Goal: Ask a question

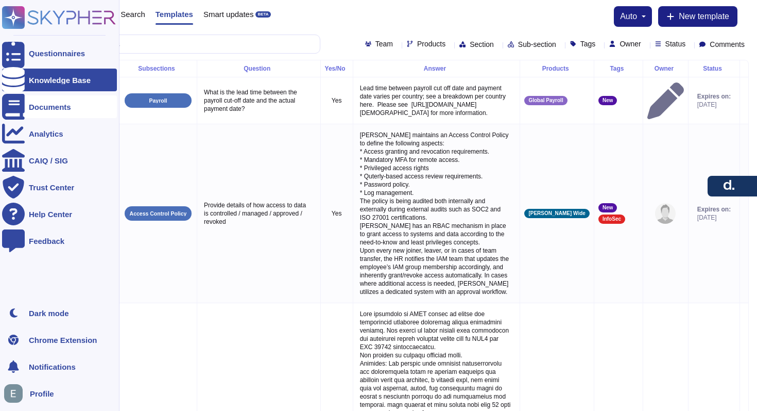
click at [36, 111] on div "Documents" at bounding box center [59, 106] width 115 height 23
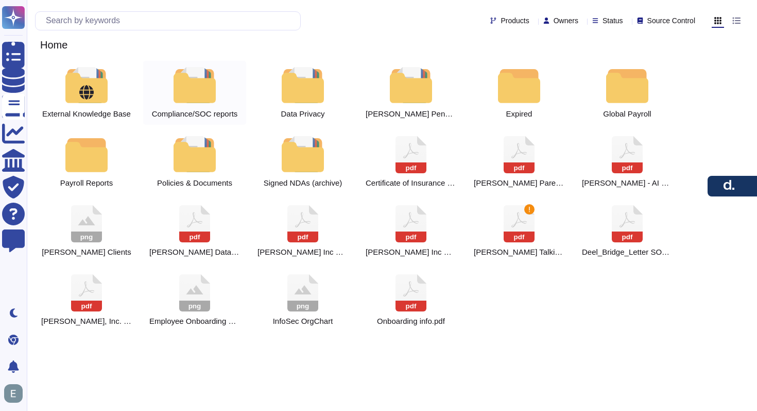
click at [206, 89] on div at bounding box center [194, 85] width 45 height 36
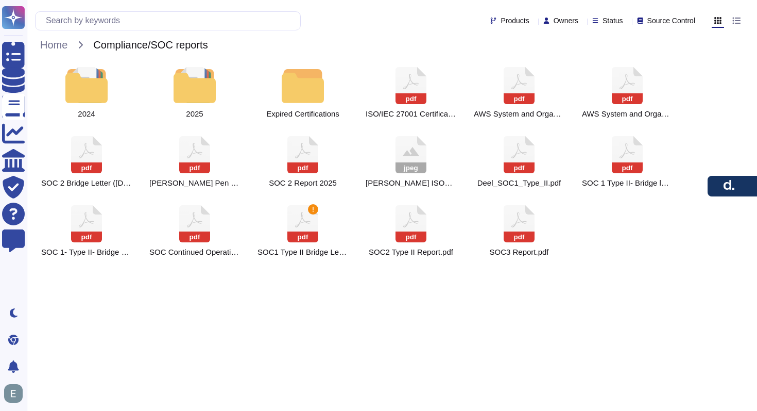
click at [206, 89] on div at bounding box center [194, 85] width 45 height 36
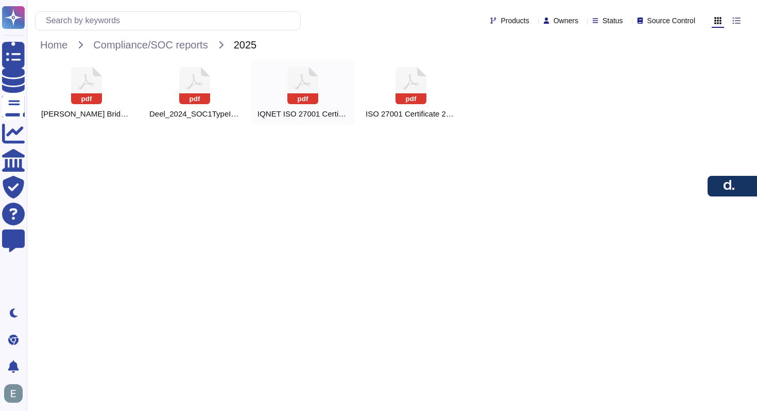
click at [102, 81] on icon at bounding box center [86, 85] width 31 height 37
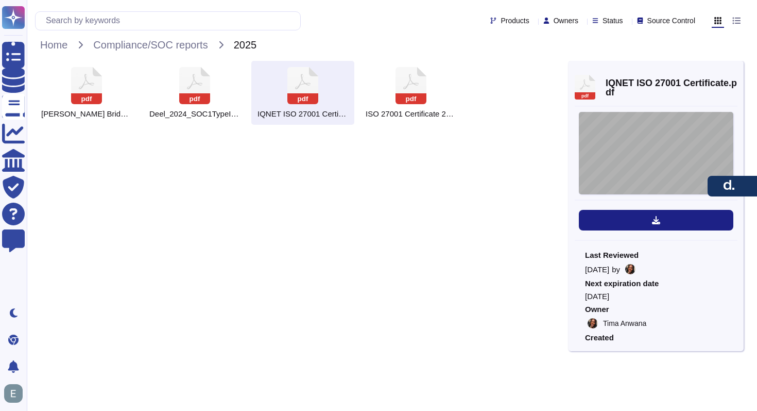
click at [613, 163] on div "CERTIFICATE THE STANDARDS INSTITUTION OF ISRAEL h as issued an IQNET recognized…" at bounding box center [656, 153] width 155 height 82
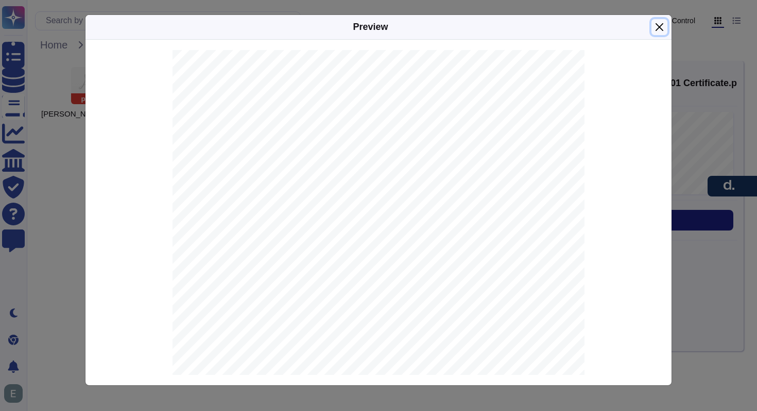
click at [660, 29] on button "Close" at bounding box center [660, 27] width 16 height 16
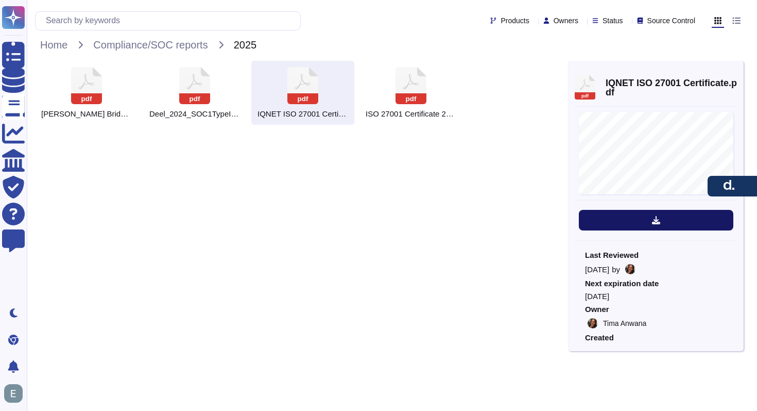
click at [637, 222] on button at bounding box center [656, 220] width 155 height 21
click at [397, 96] on rect at bounding box center [411, 98] width 31 height 11
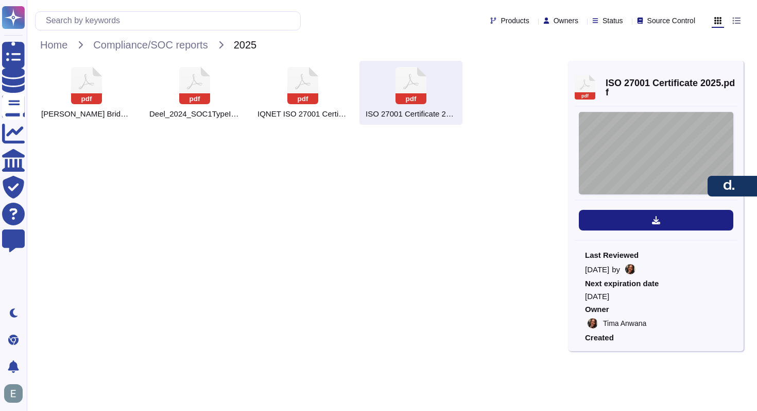
click at [669, 145] on div "CERTIFICATE This is to certify that the Information Security Management System …" at bounding box center [656, 153] width 155 height 82
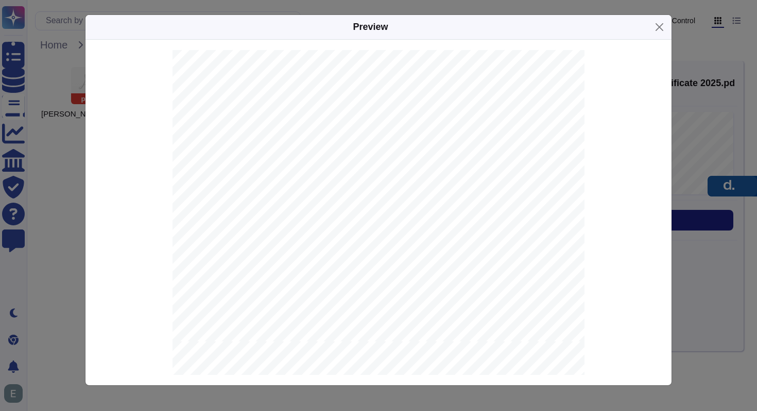
click at [723, 193] on button "button" at bounding box center [732, 186] width 49 height 21
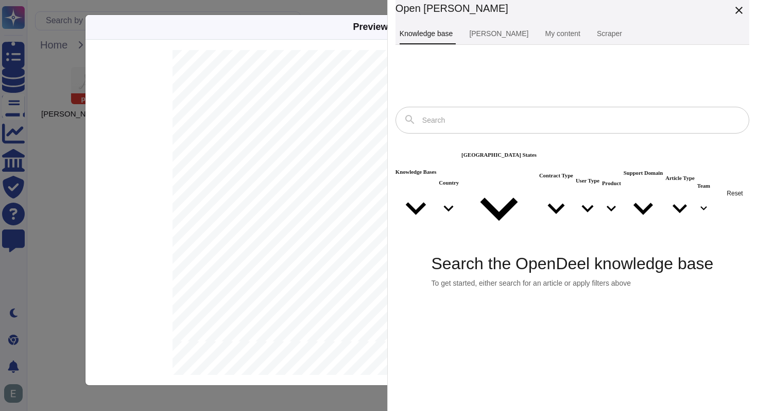
click at [661, 27] on button "Close" at bounding box center [660, 27] width 16 height 16
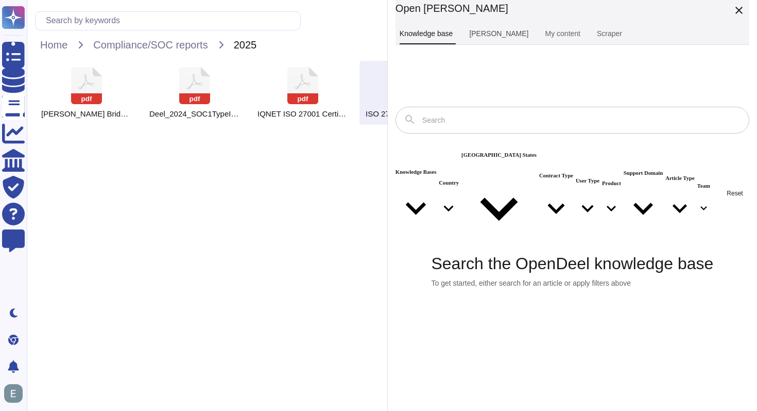
click at [489, 42] on link "[PERSON_NAME]" at bounding box center [498, 34] width 67 height 21
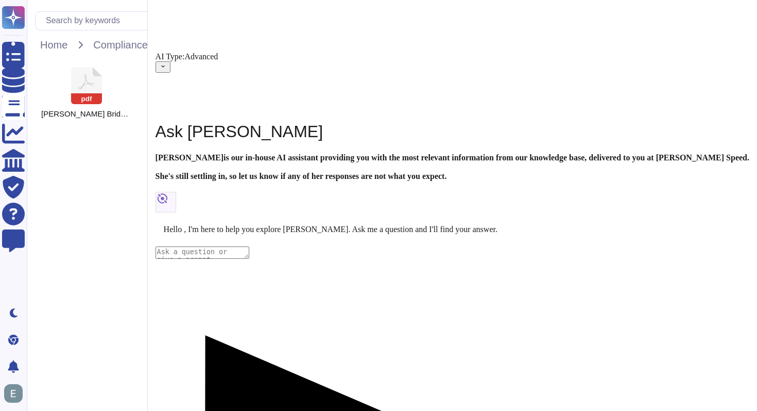
scroll to position [69, 0]
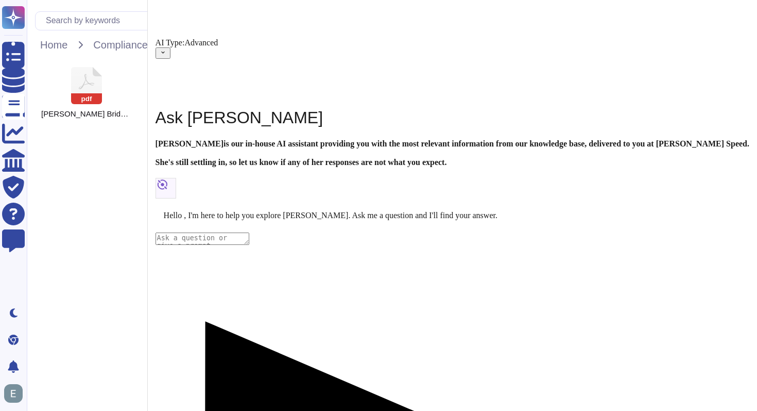
click at [249, 245] on textarea at bounding box center [203, 238] width 94 height 12
click at [249, 245] on textarea "[PERSON_NAME] manages the documents upload to the [PERSON_NAME] Trust Center?" at bounding box center [203, 238] width 94 height 12
type textarea "who manages the documents upload to the [PERSON_NAME] Trust Center?"
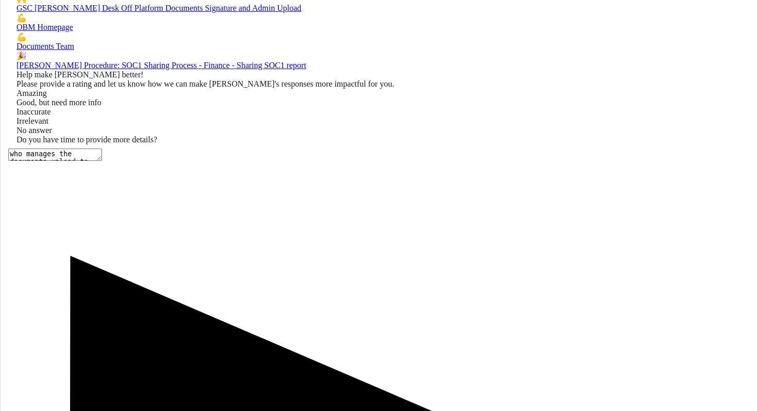
scroll to position [569, 0]
